Goal: Navigation & Orientation: Find specific page/section

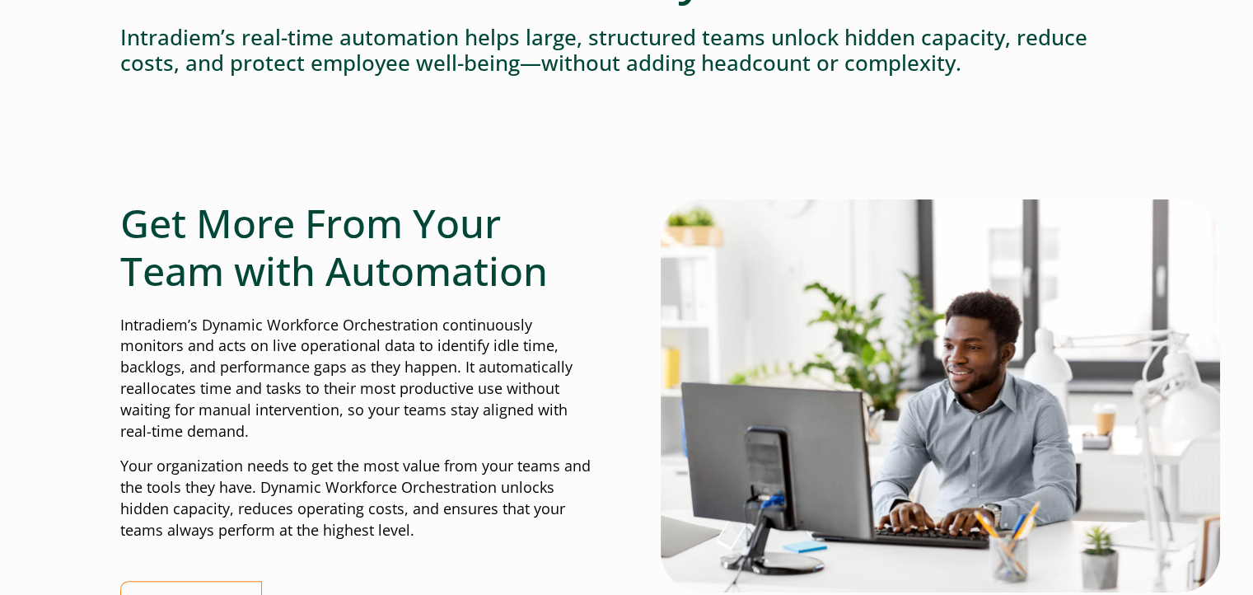
scroll to position [0, 7]
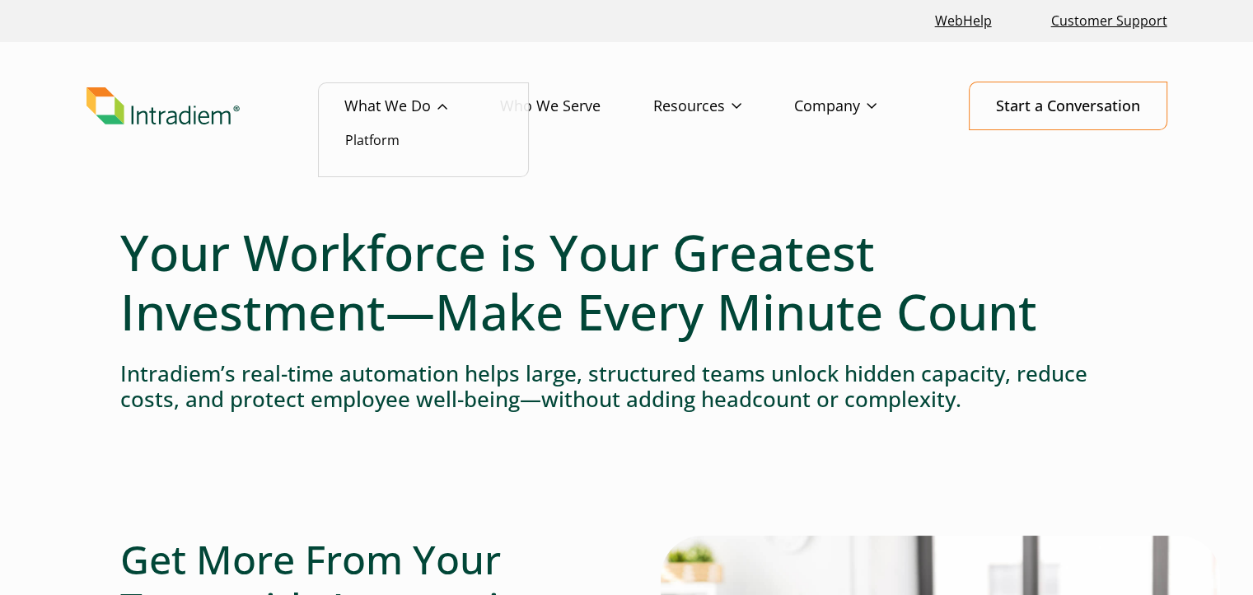
click at [379, 104] on link "What We Do" at bounding box center [422, 106] width 156 height 48
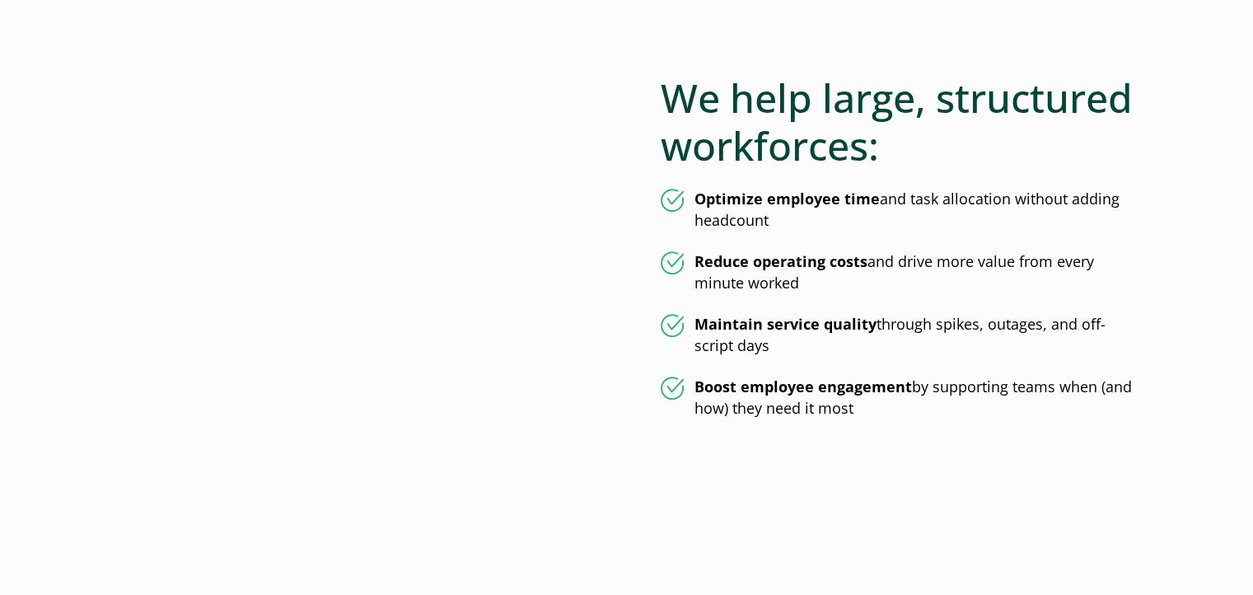
scroll to position [845, 0]
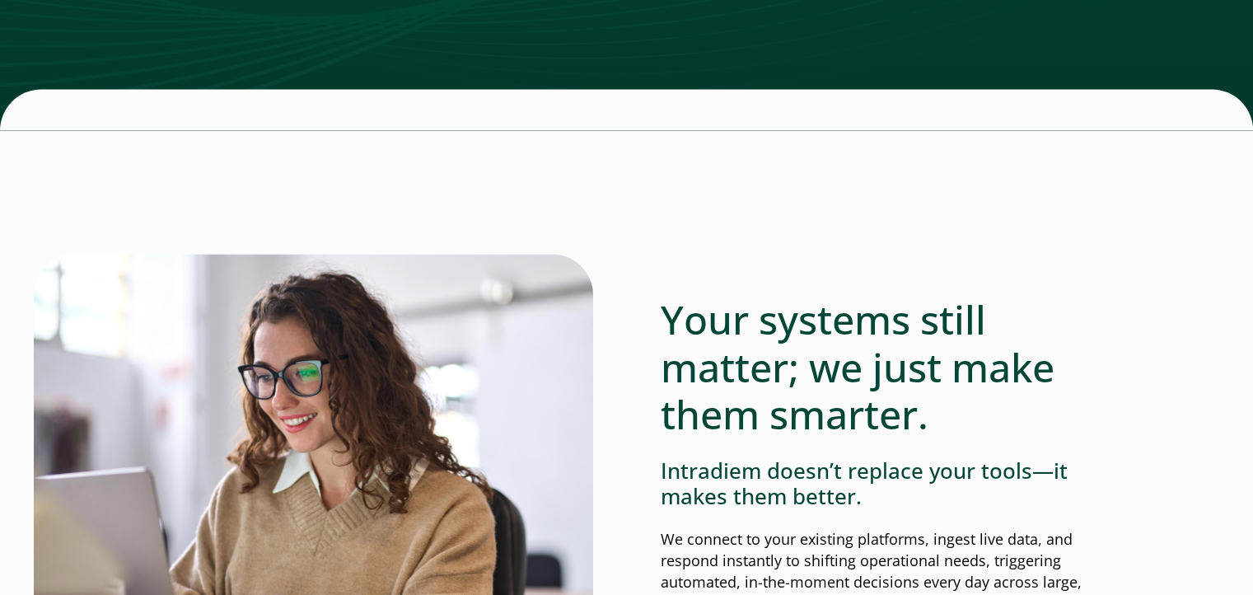
scroll to position [3279, 0]
